Goal: Task Accomplishment & Management: Complete application form

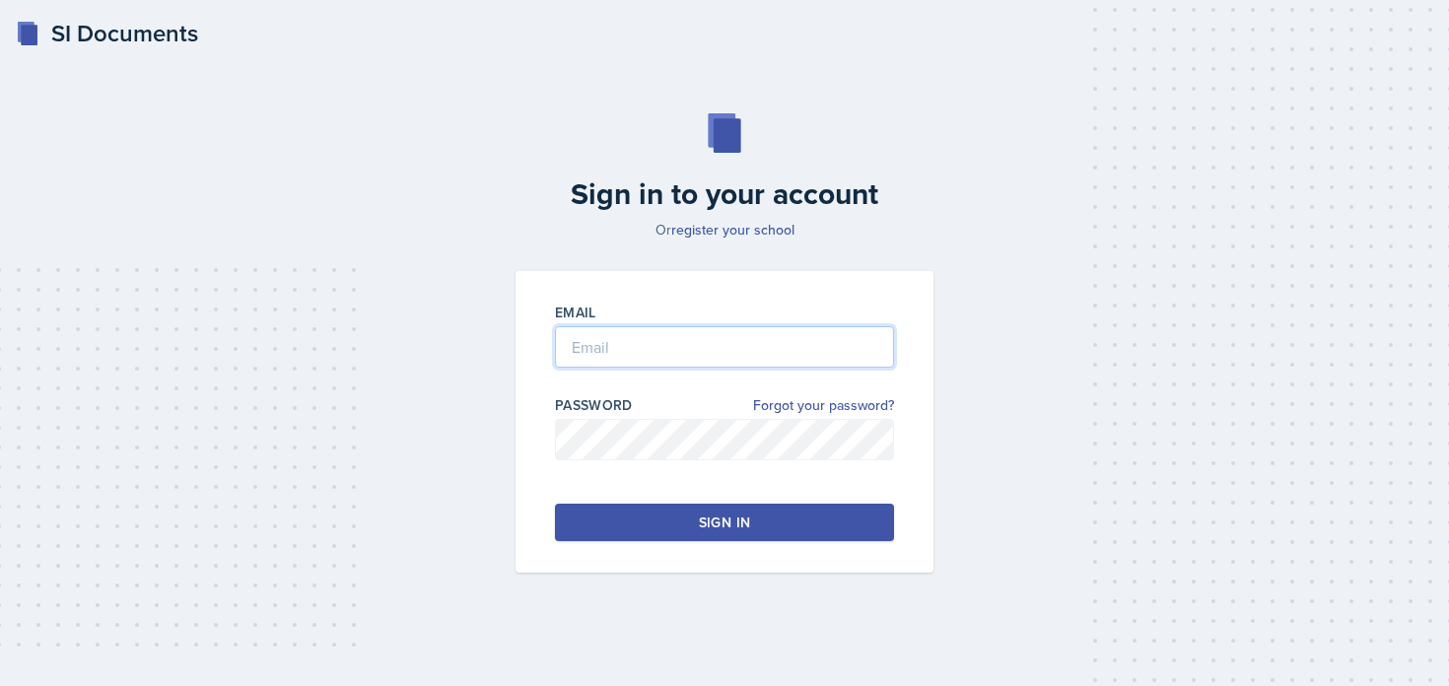
click at [631, 346] on input "email" at bounding box center [724, 346] width 339 height 41
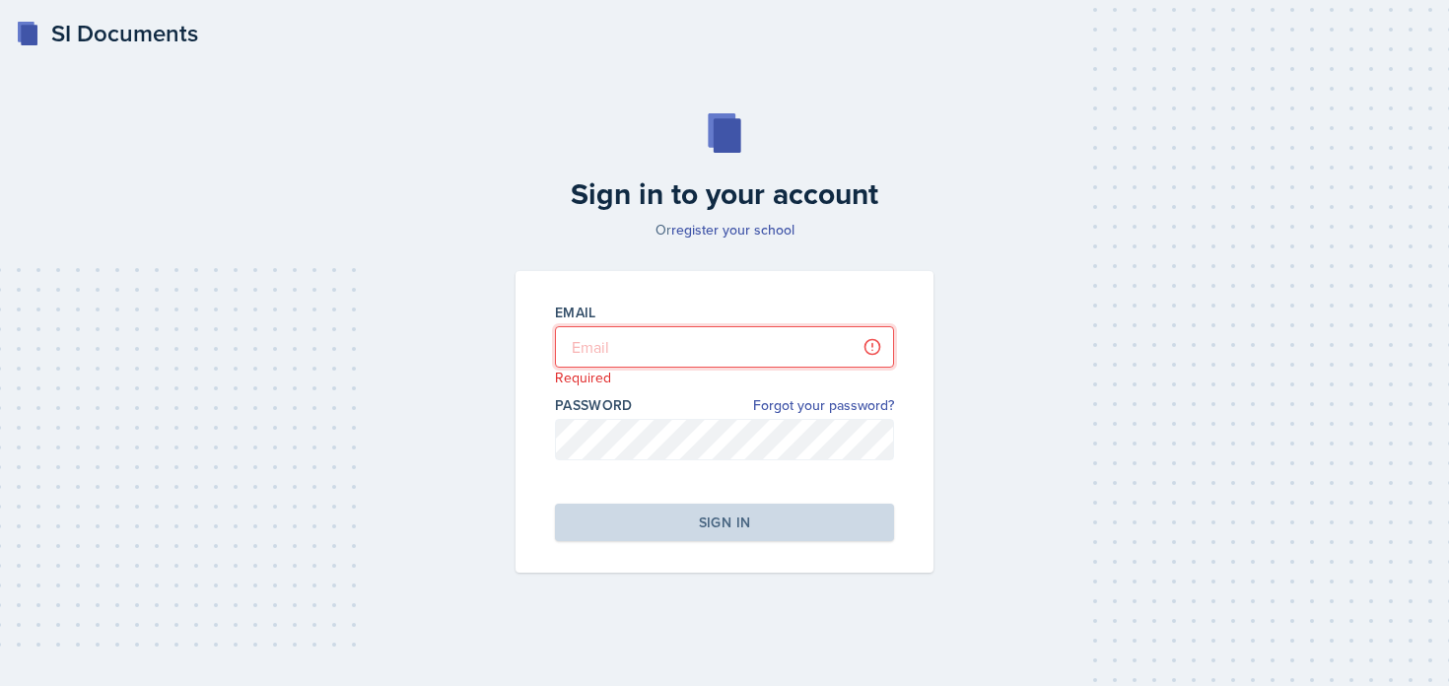
type input "[PERSON_NAME][EMAIL_ADDRESS][PERSON_NAME][DOMAIN_NAME]"
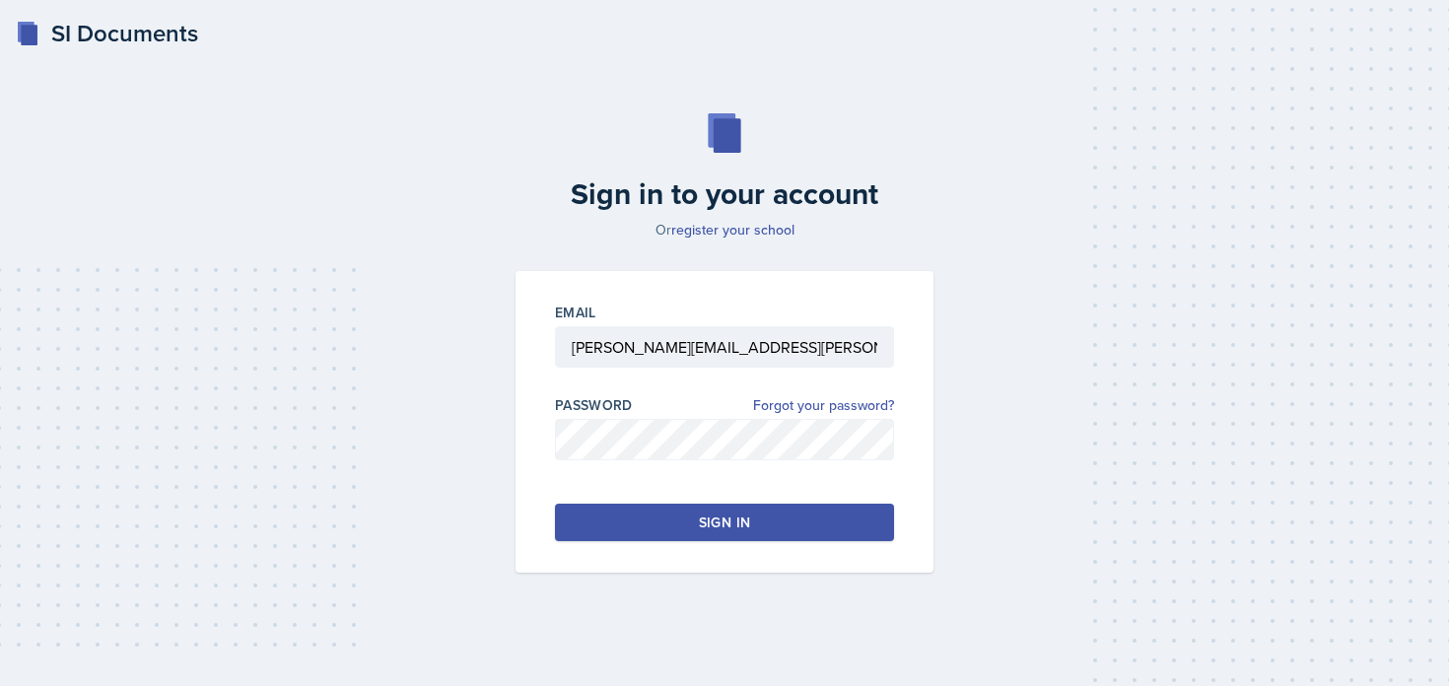
click at [667, 521] on button "Sign in" at bounding box center [724, 522] width 339 height 37
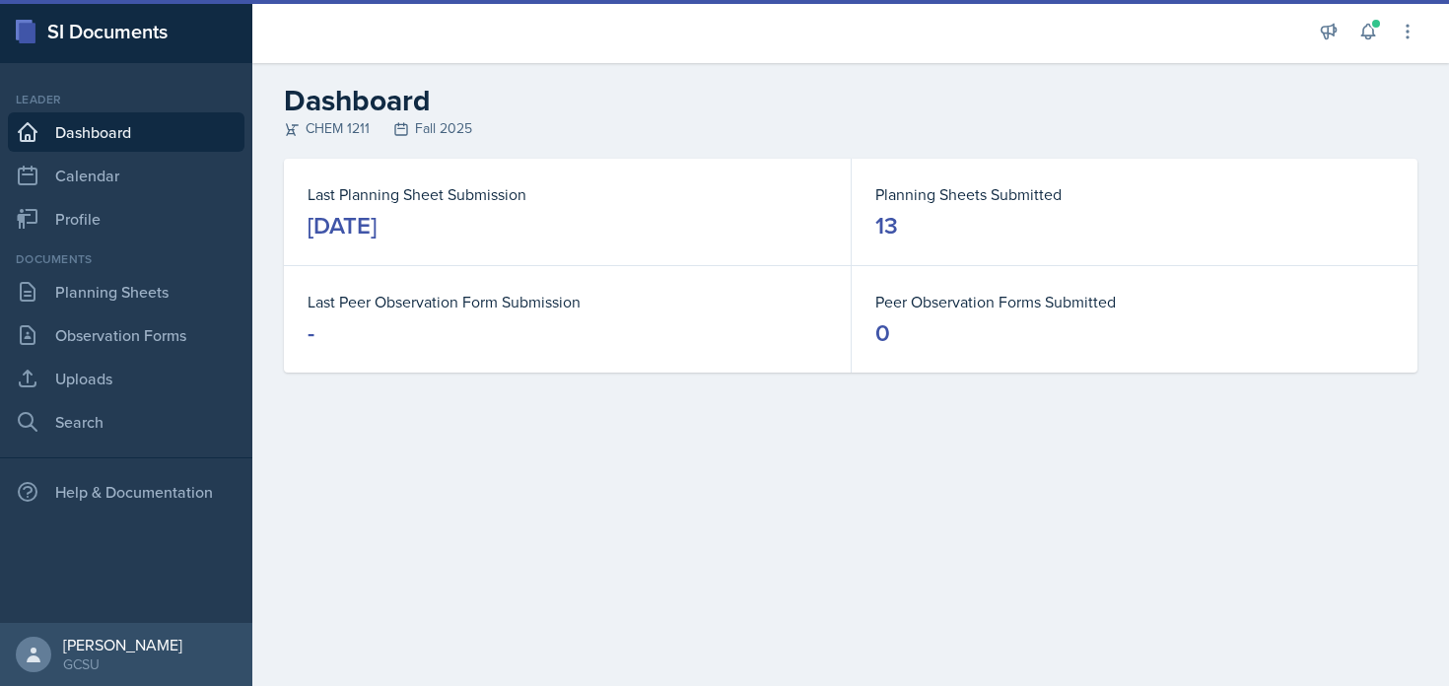
click at [131, 255] on div "Documents" at bounding box center [126, 259] width 237 height 18
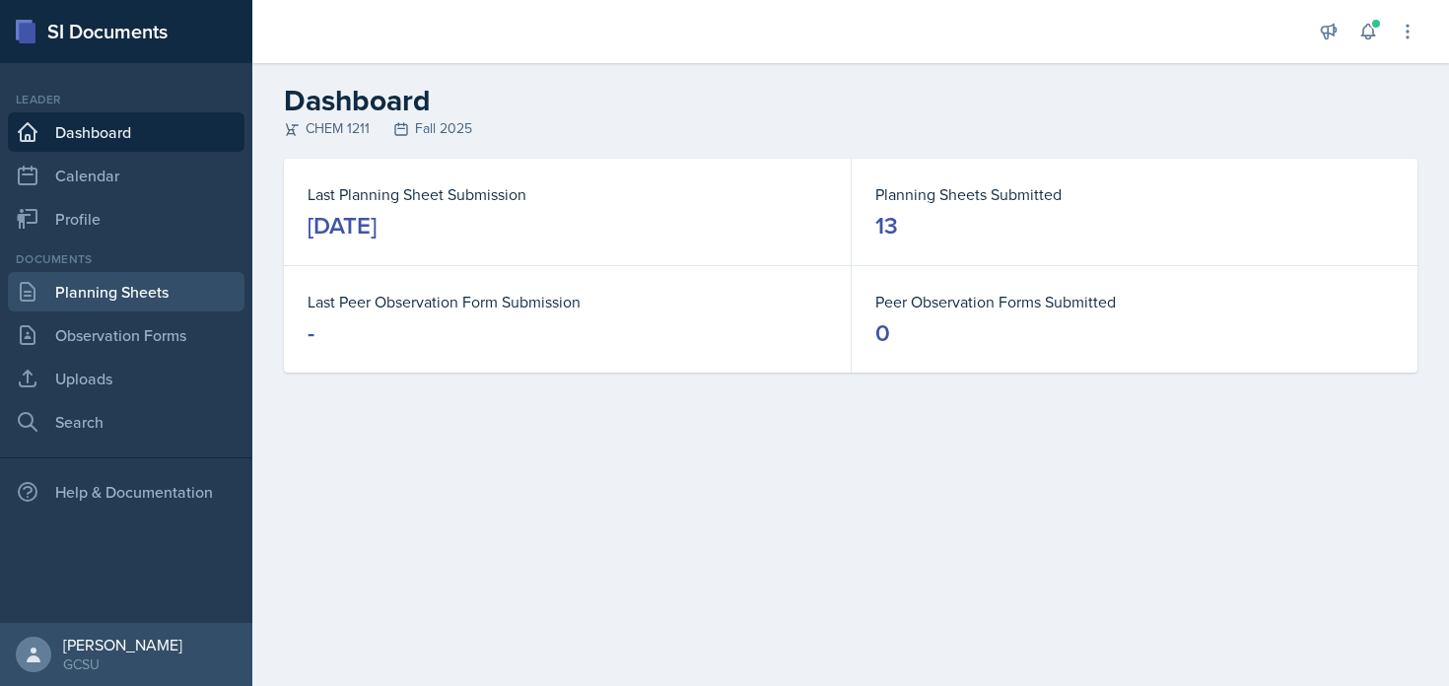
click at [132, 274] on link "Planning Sheets" at bounding box center [126, 291] width 237 height 39
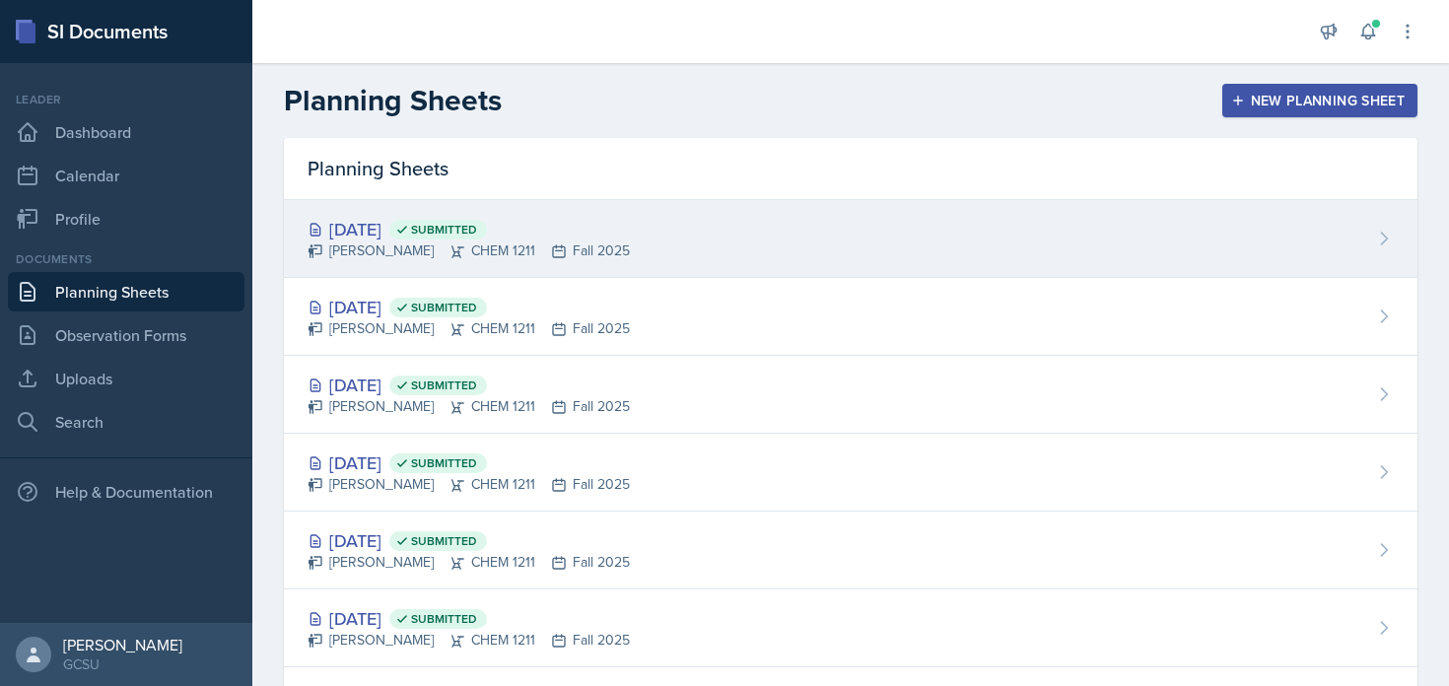
click at [413, 234] on div "[DATE] Submitted" at bounding box center [469, 229] width 322 height 27
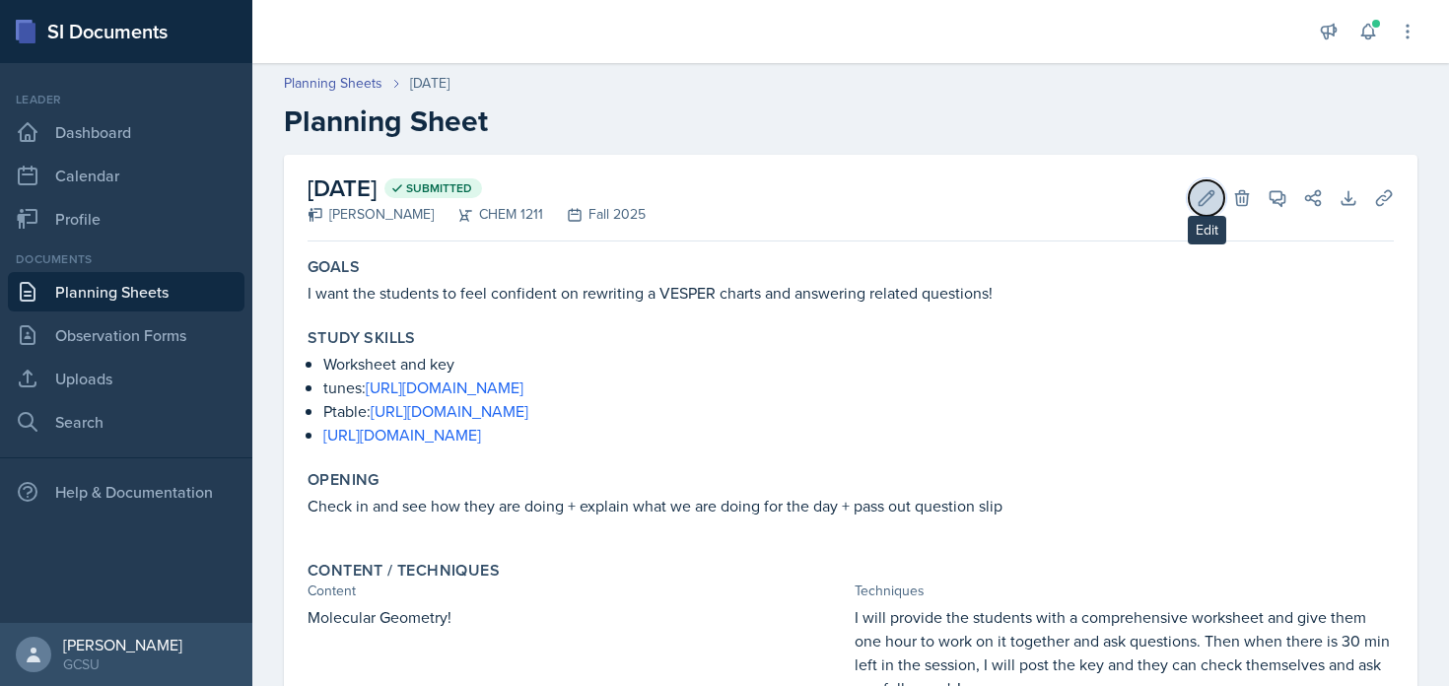
click at [1206, 190] on icon at bounding box center [1207, 198] width 20 height 20
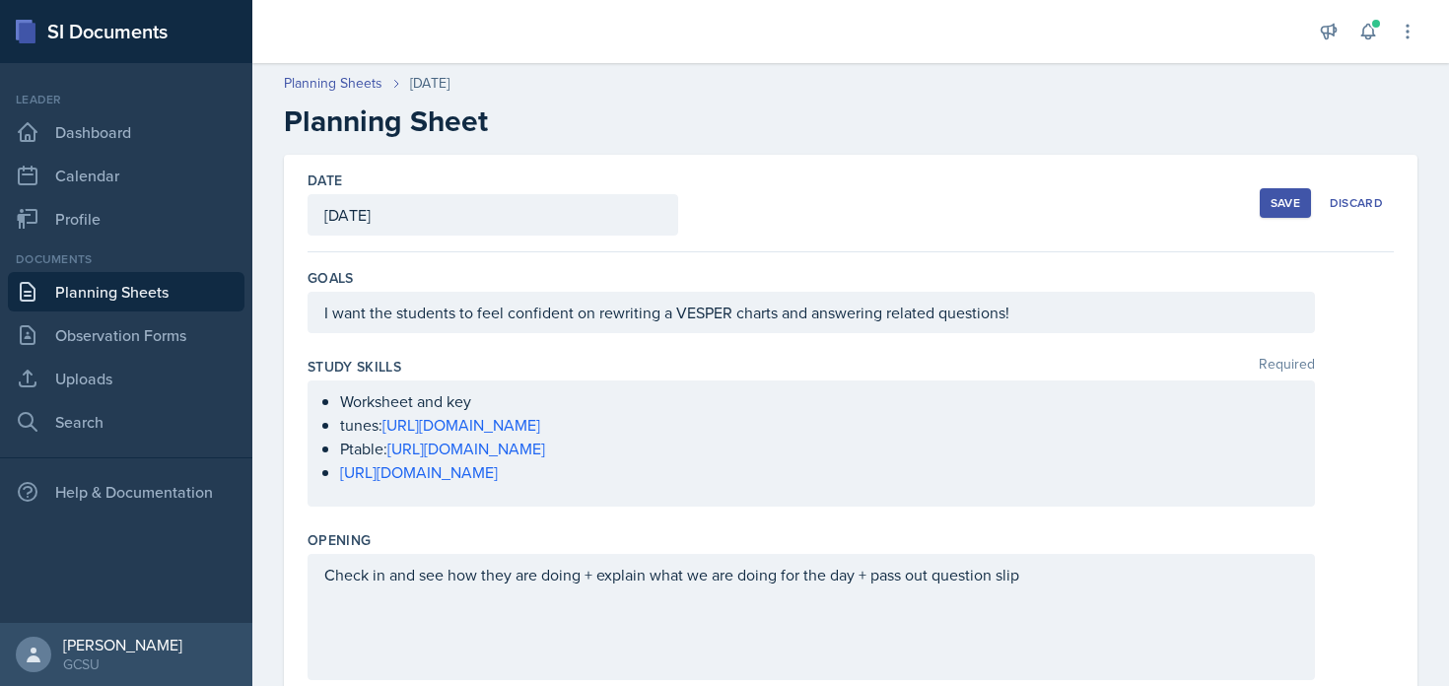
scroll to position [662, 0]
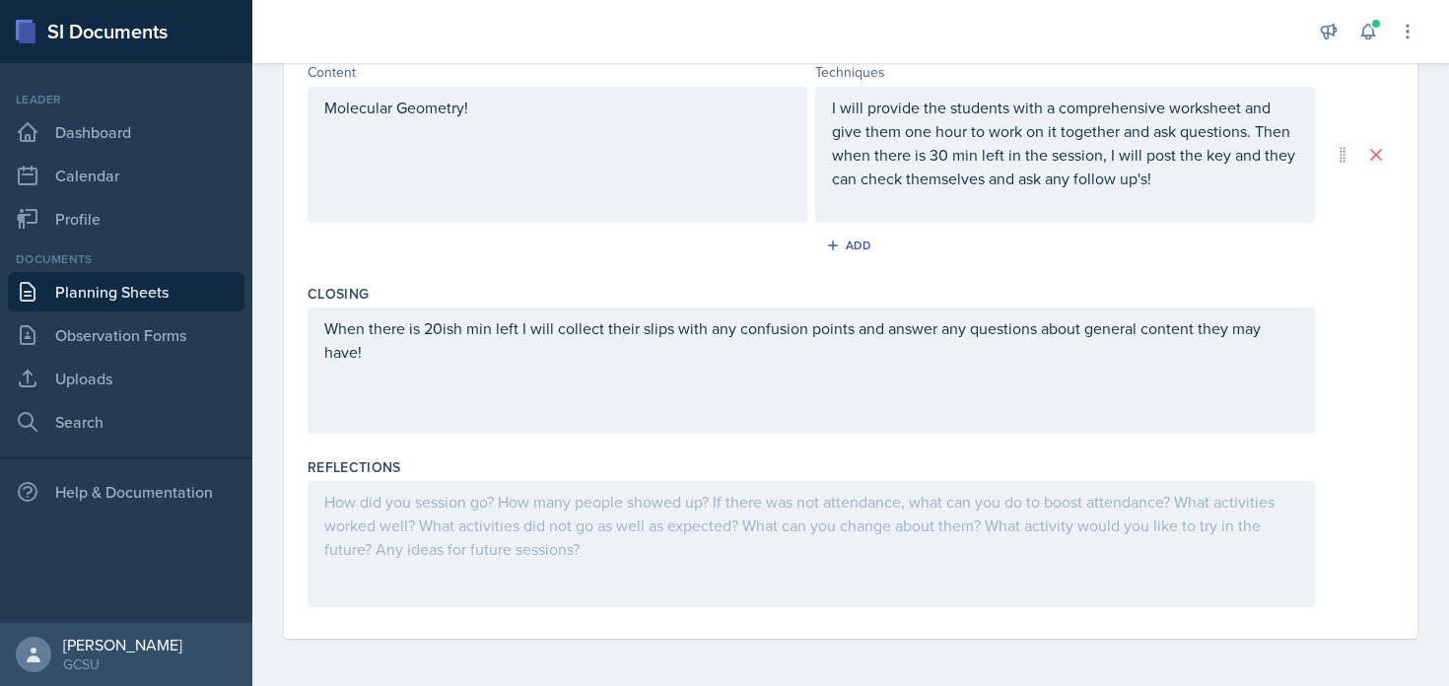
click at [682, 514] on div at bounding box center [812, 544] width 1008 height 126
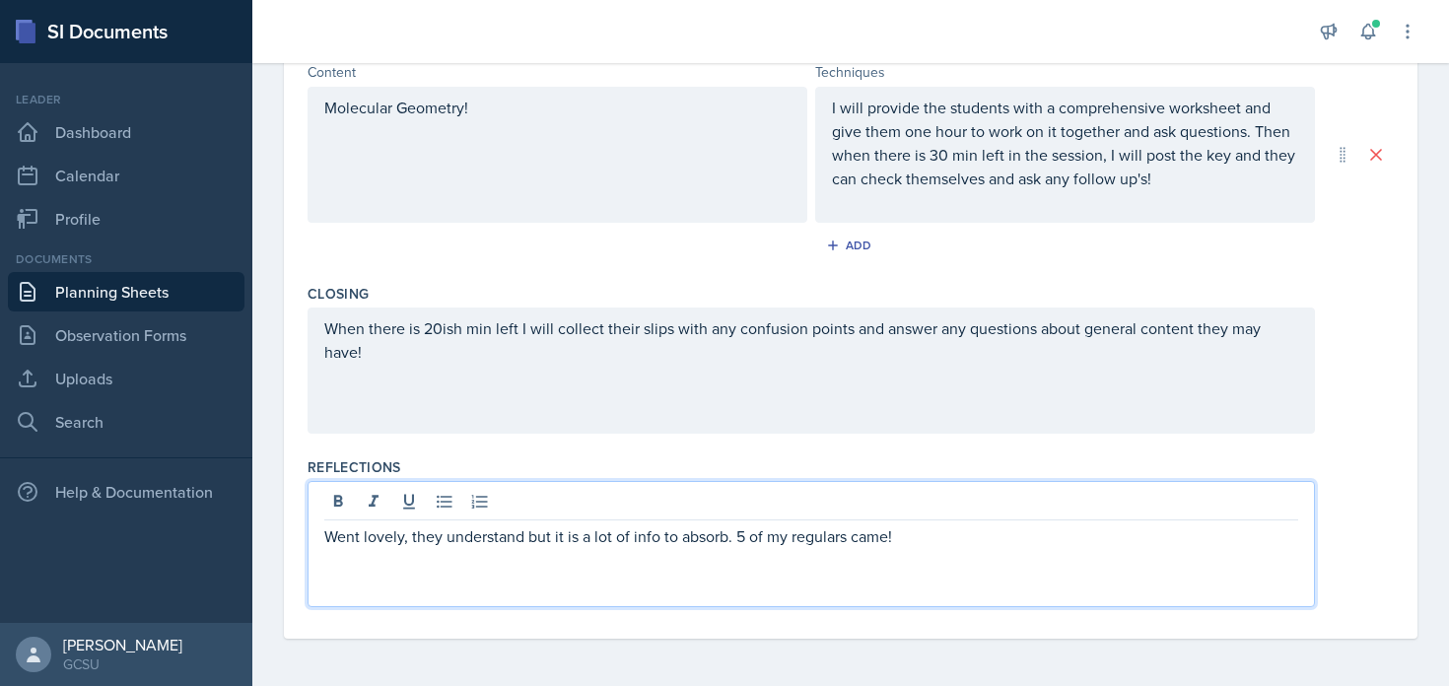
scroll to position [0, 0]
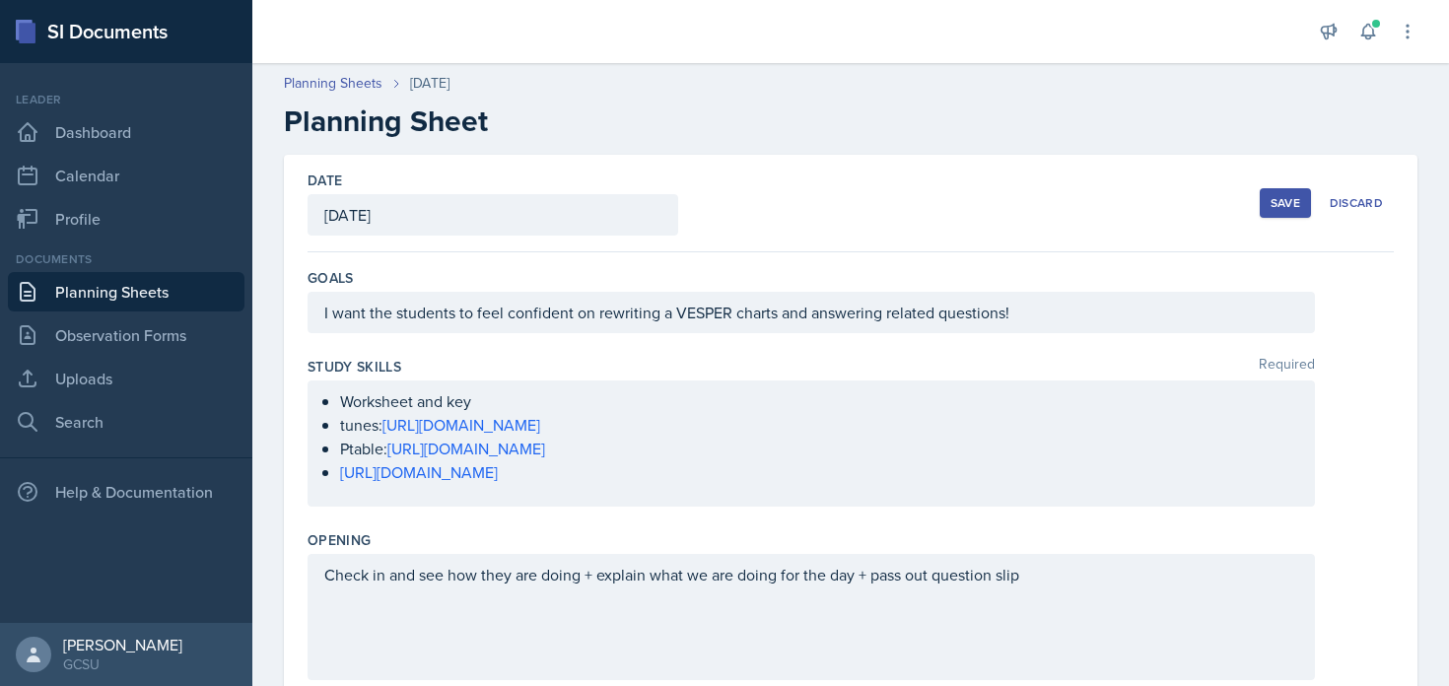
click at [1282, 197] on div "Save" at bounding box center [1286, 203] width 30 height 16
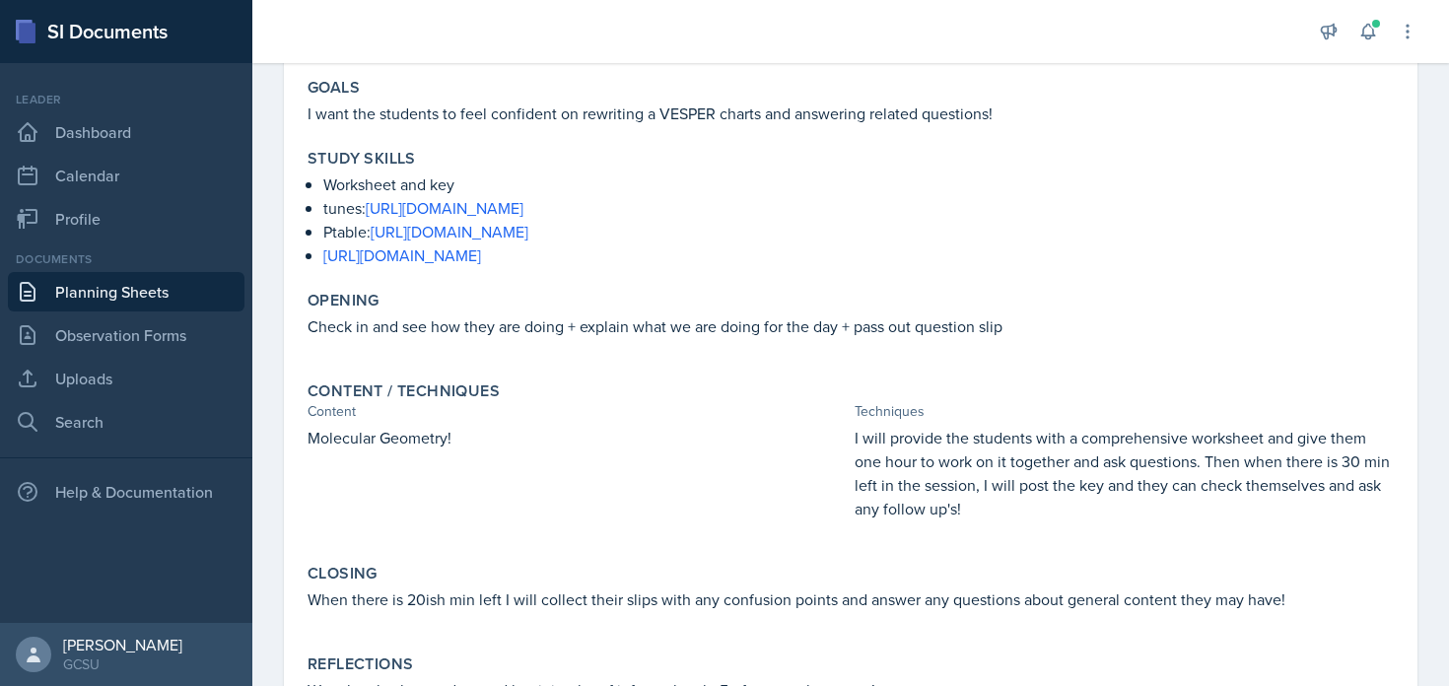
scroll to position [205, 0]
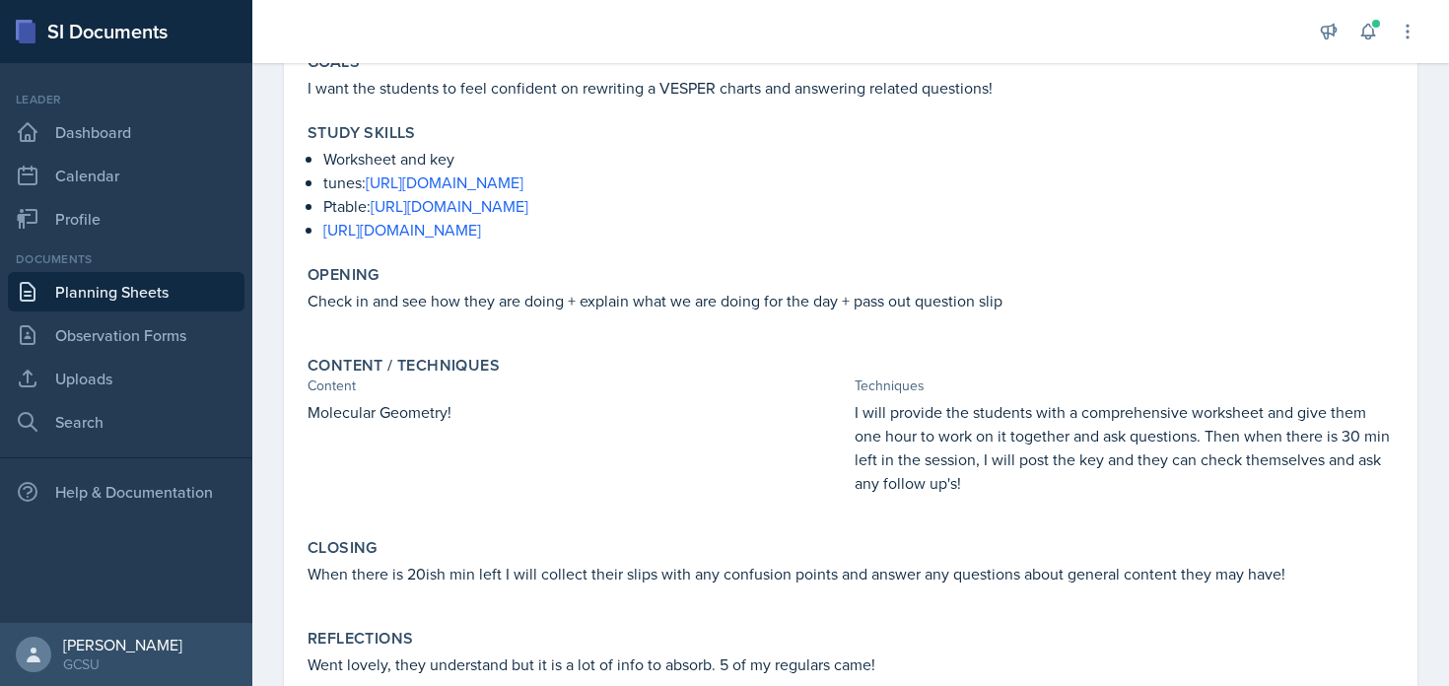
click at [666, 400] on p "Molecular Geometry!" at bounding box center [577, 412] width 539 height 24
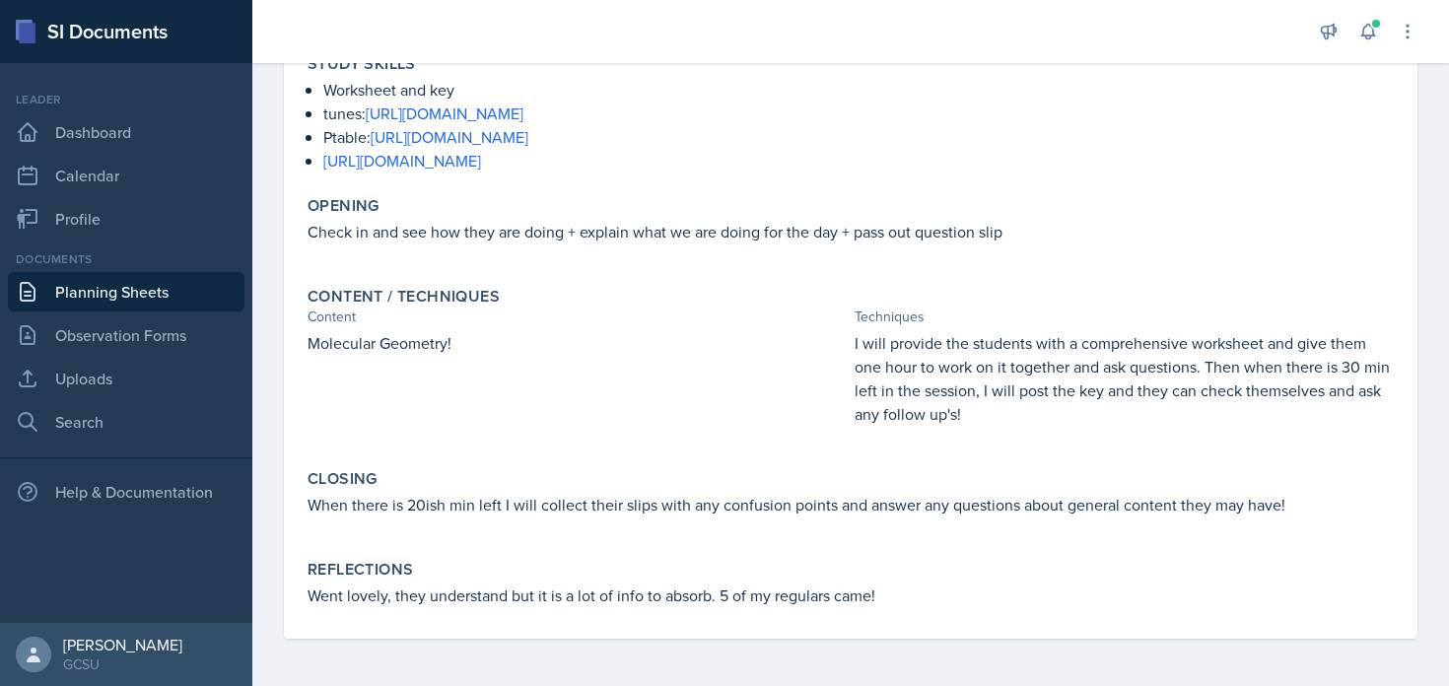
scroll to position [0, 0]
